Goal: Navigation & Orientation: Find specific page/section

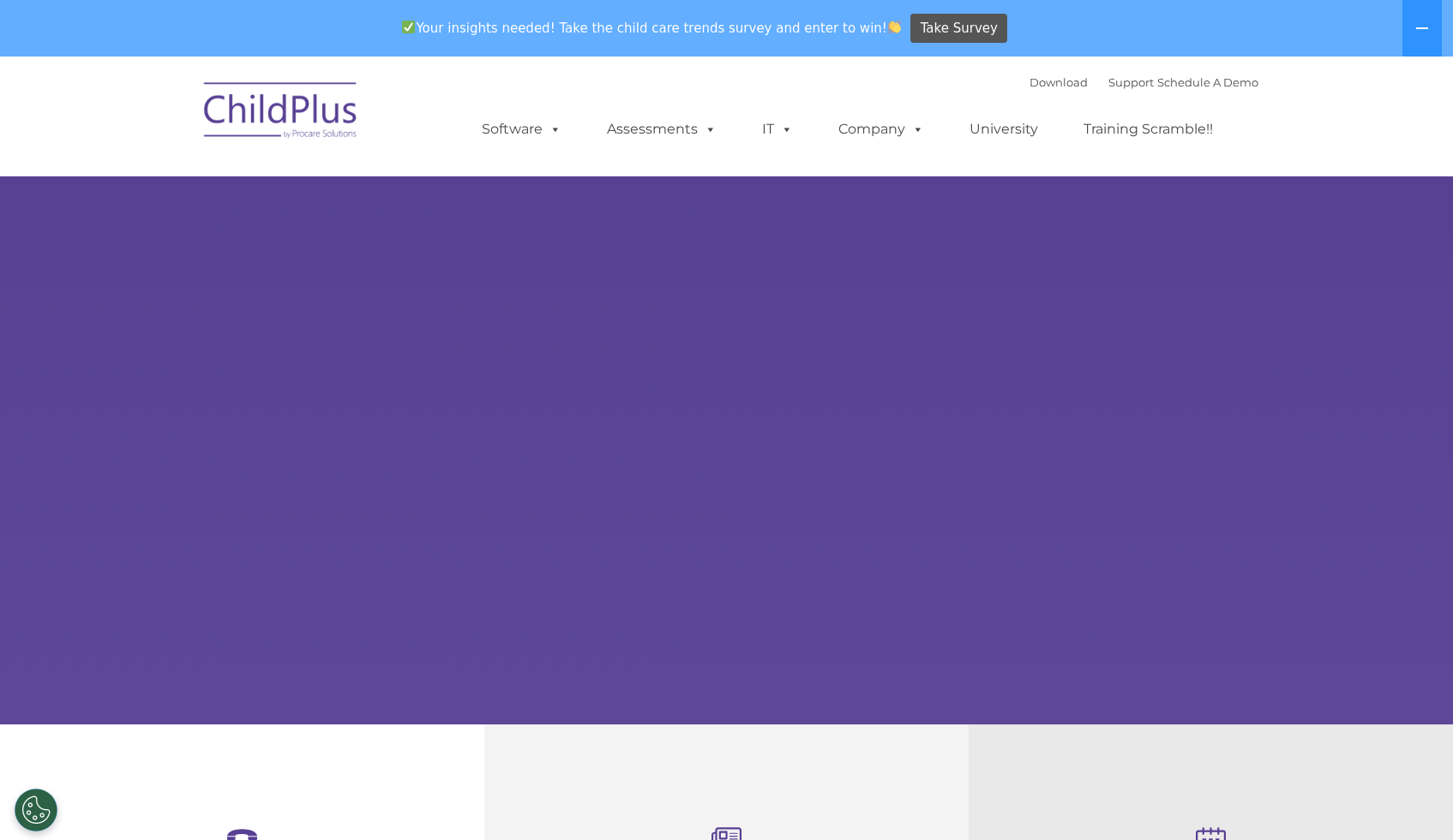
select select "MEDIUM"
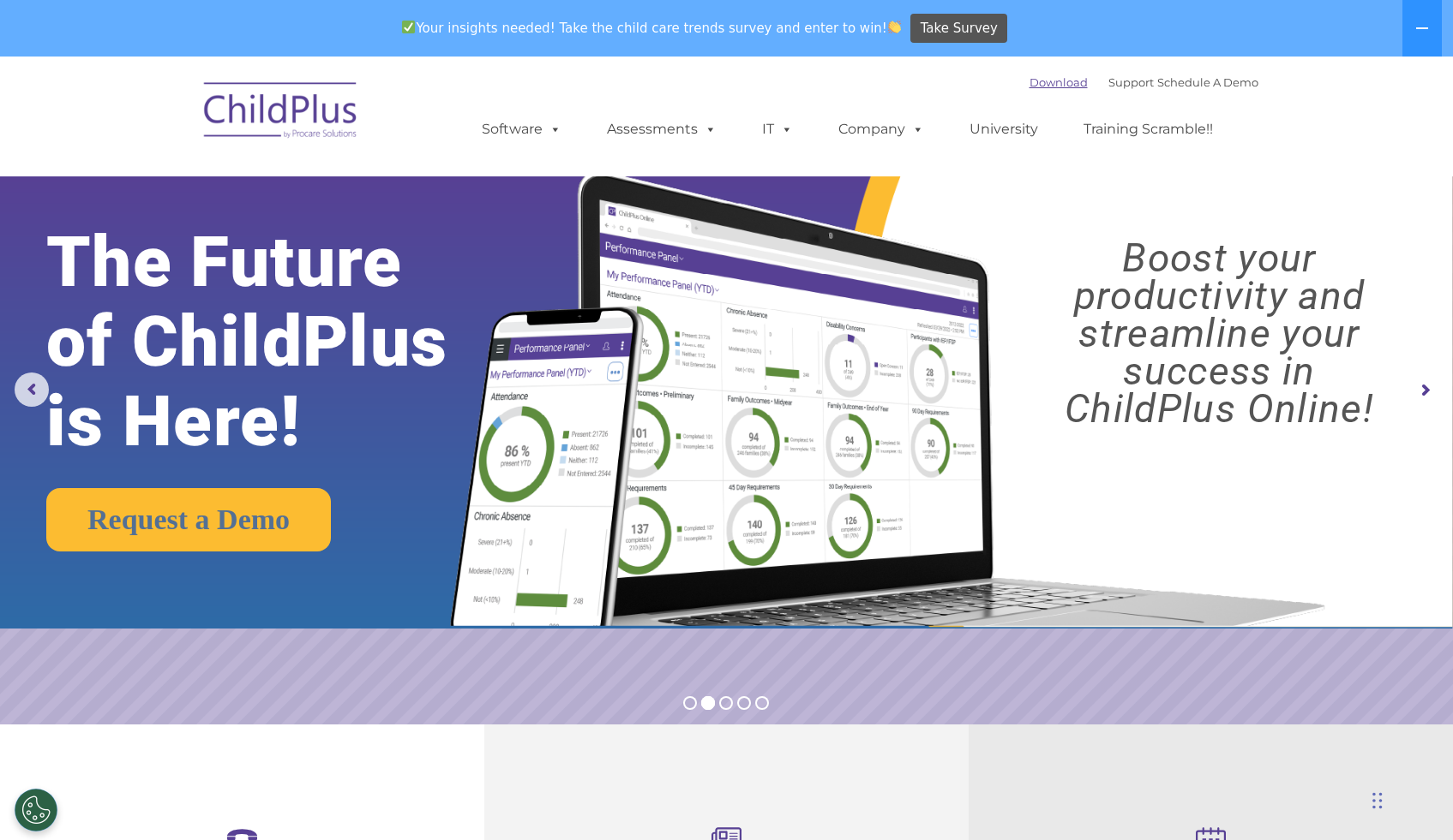
click at [1051, 84] on link "Download" at bounding box center [1058, 82] width 58 height 14
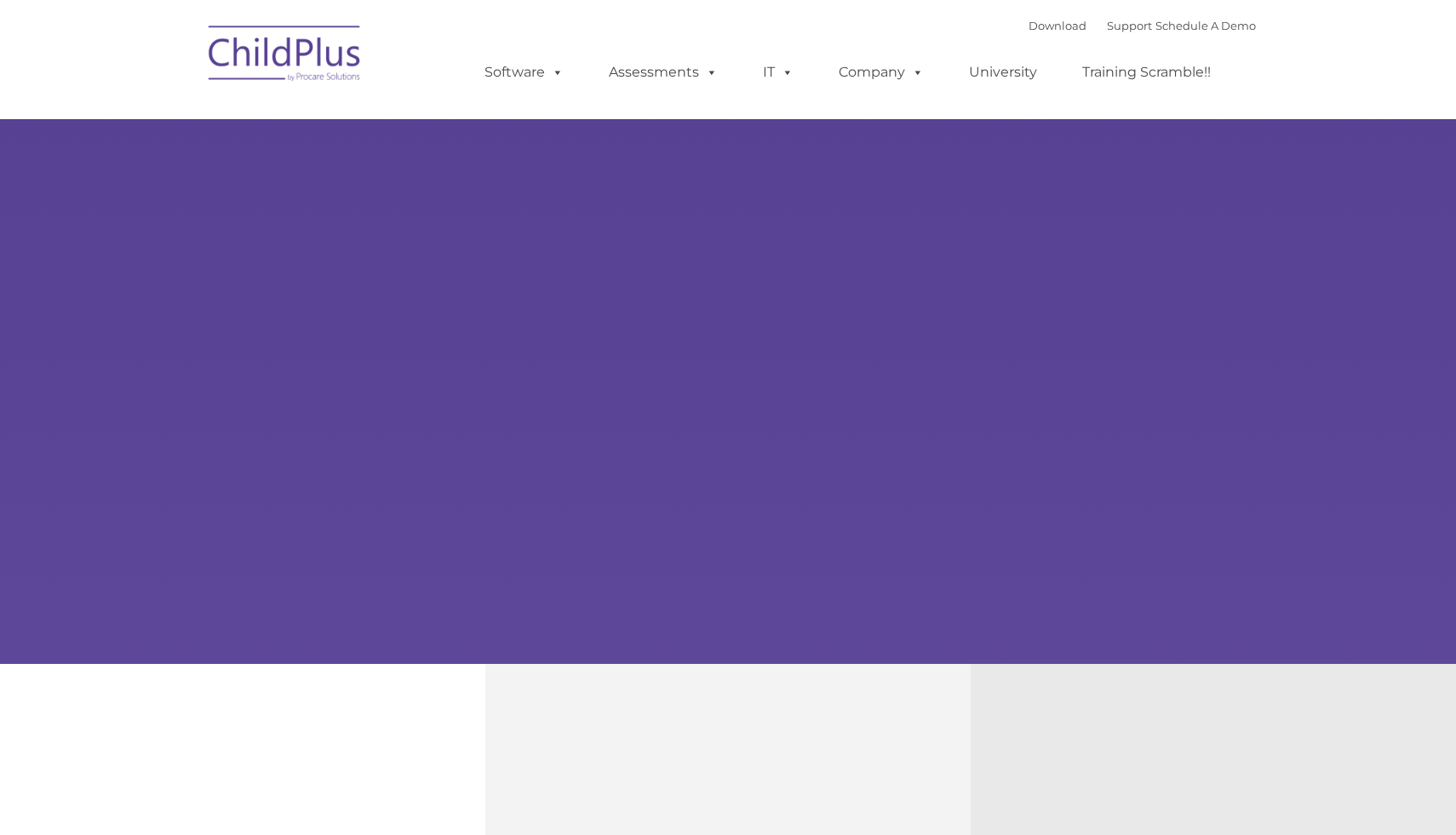
type input ""
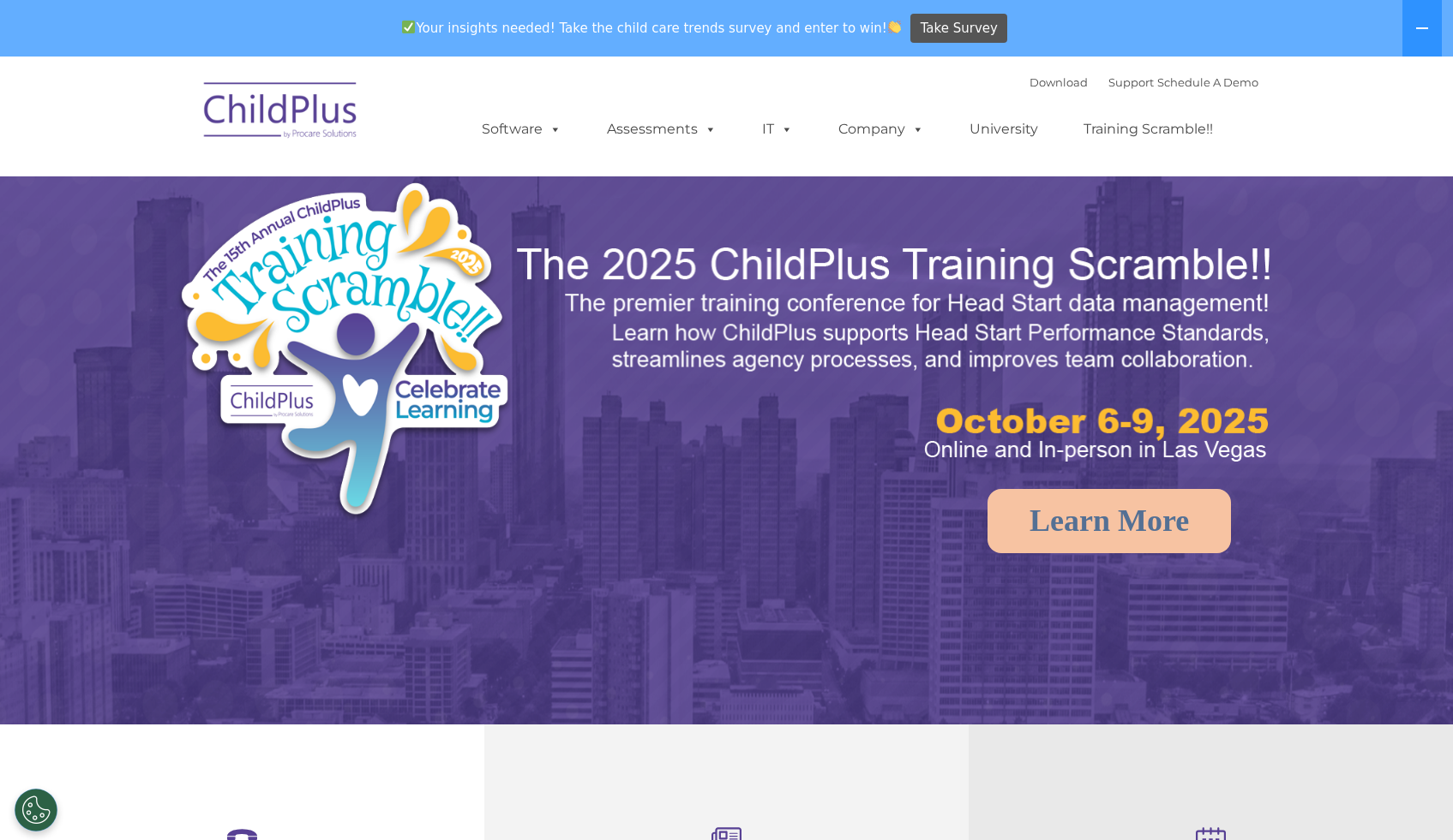
select select "MEDIUM"
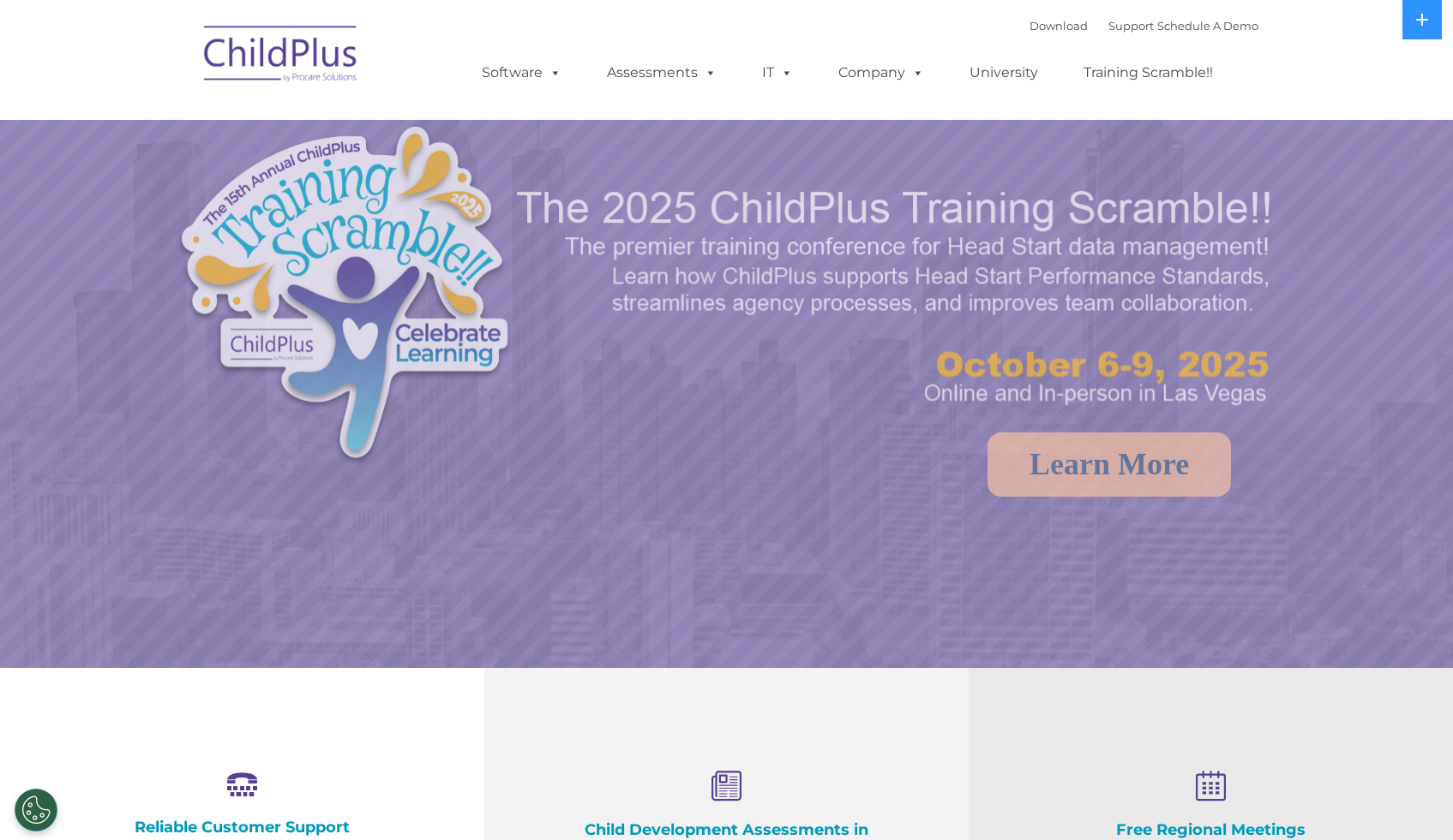
select select "MEDIUM"
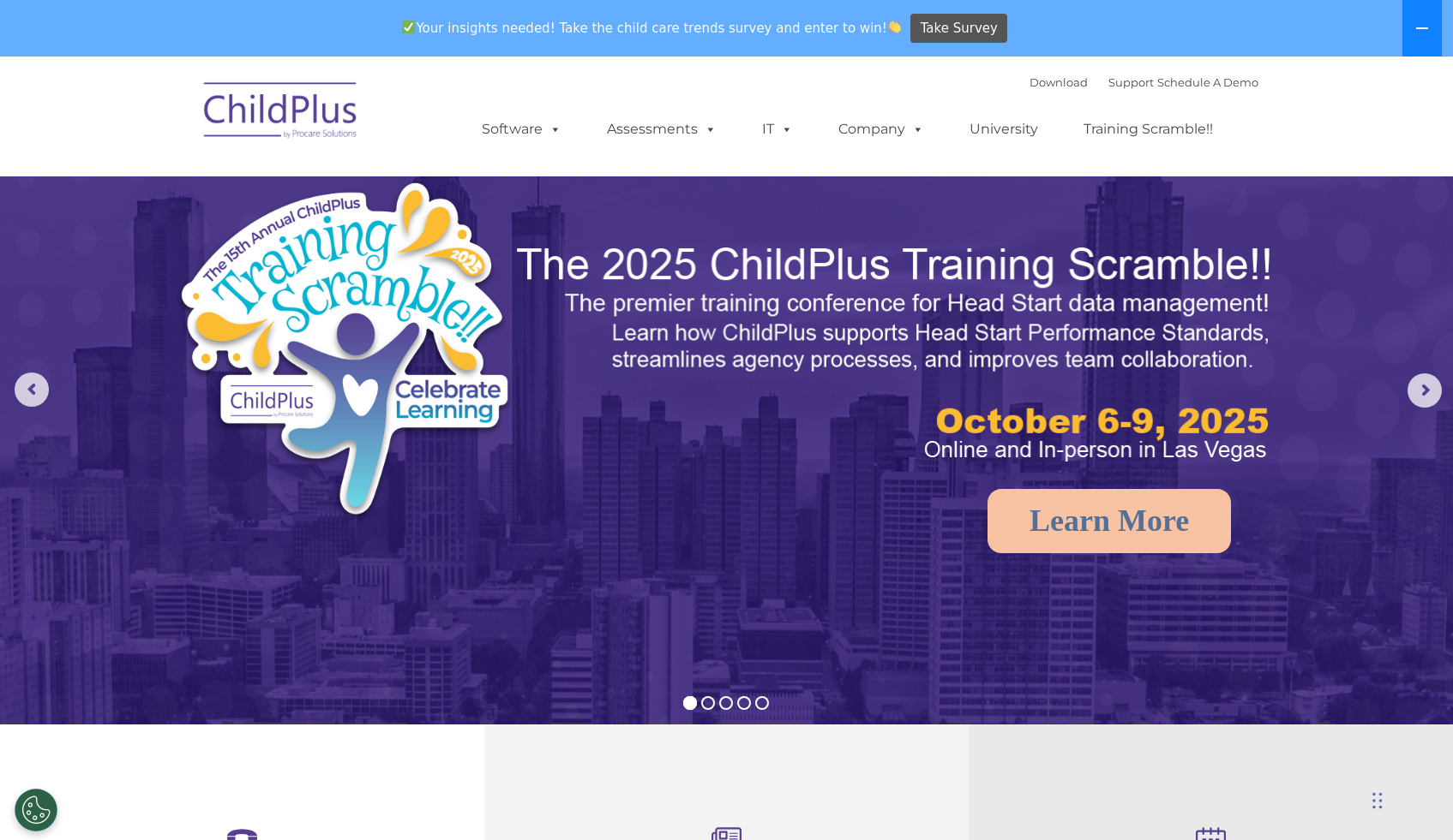
click at [1431, 40] on button at bounding box center [1422, 28] width 39 height 57
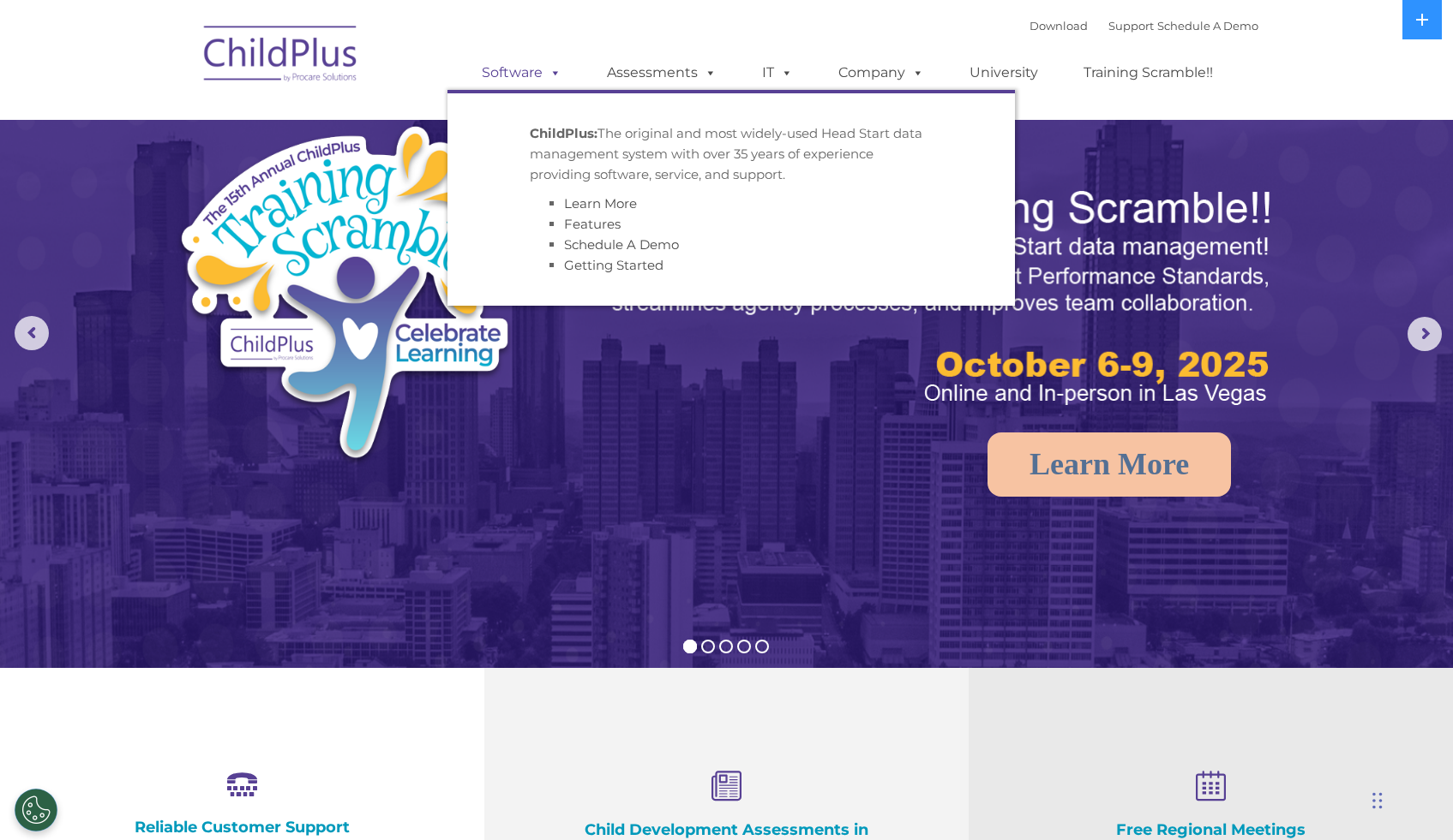
click at [528, 71] on link "Software" at bounding box center [522, 73] width 114 height 34
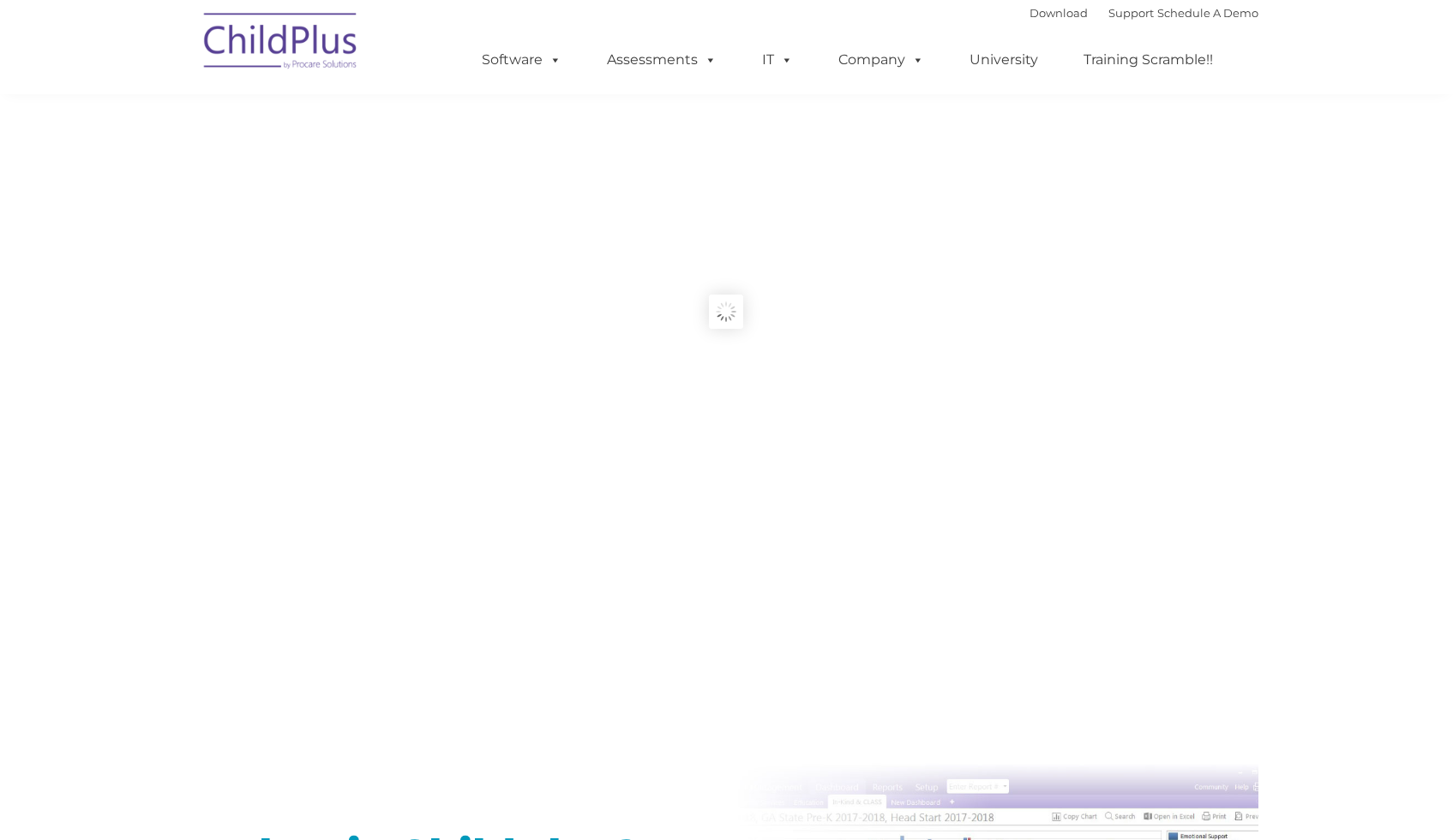
type input ""
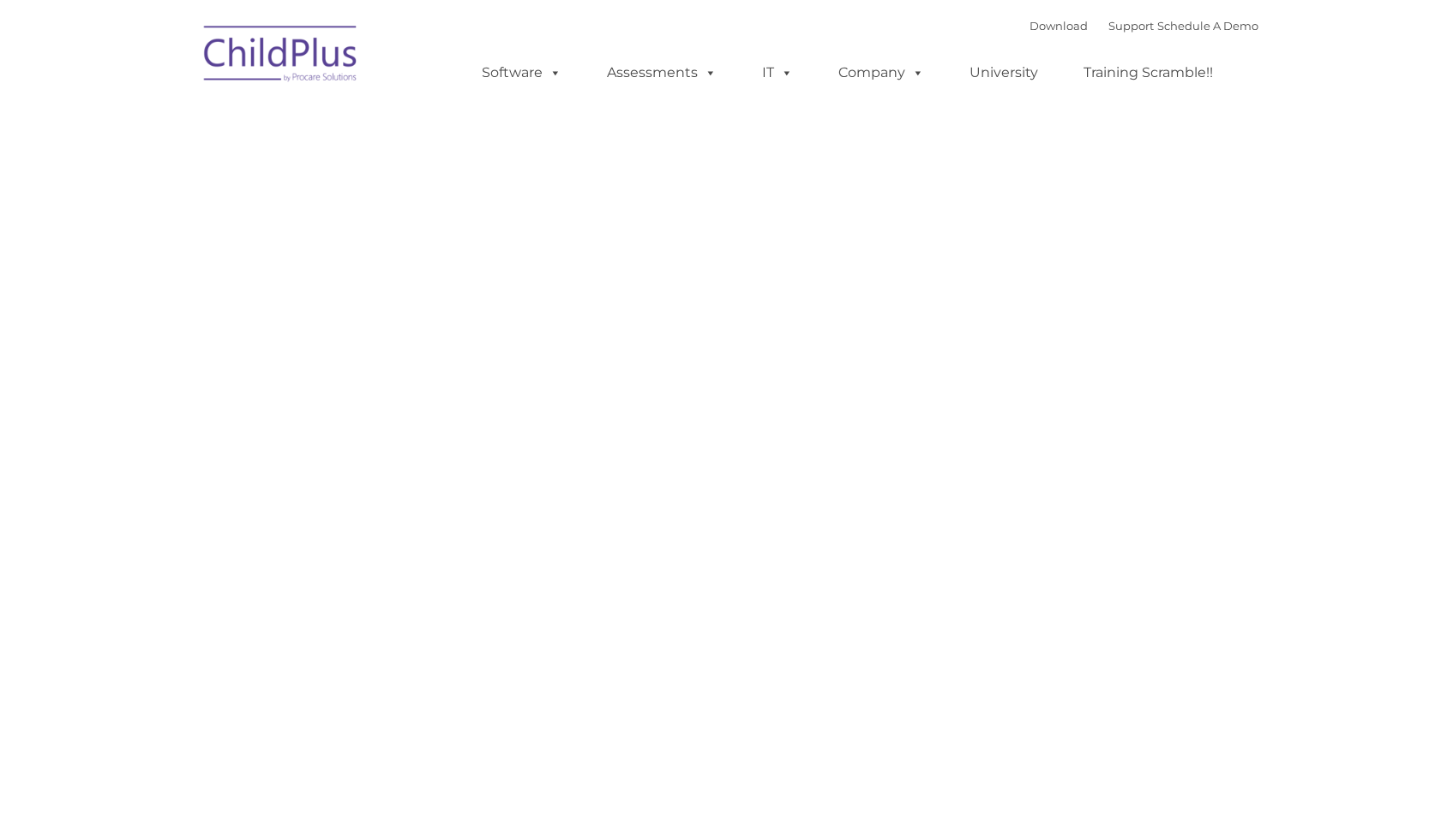
type input ""
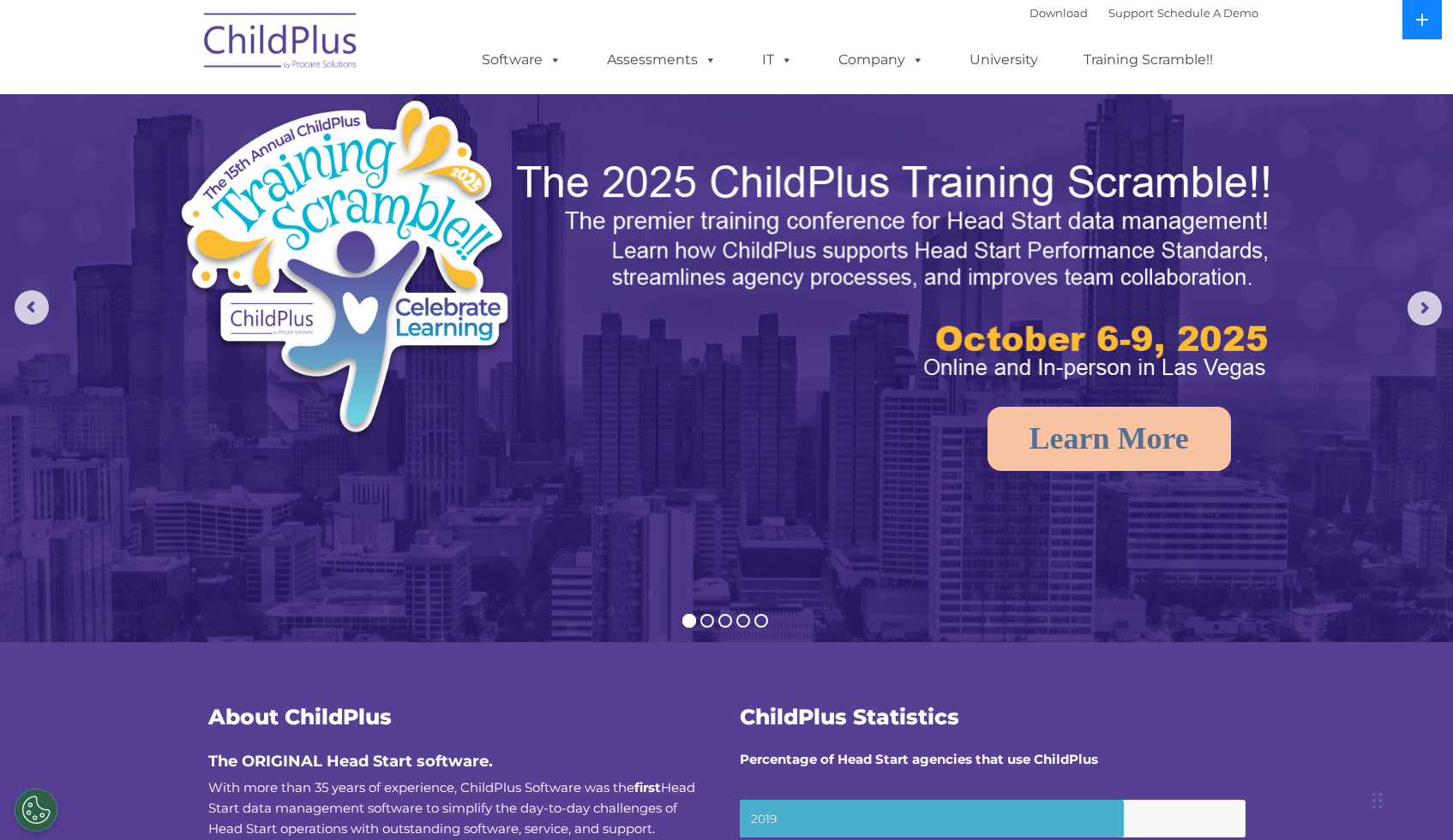
click at [1419, 25] on icon at bounding box center [1422, 19] width 14 height 14
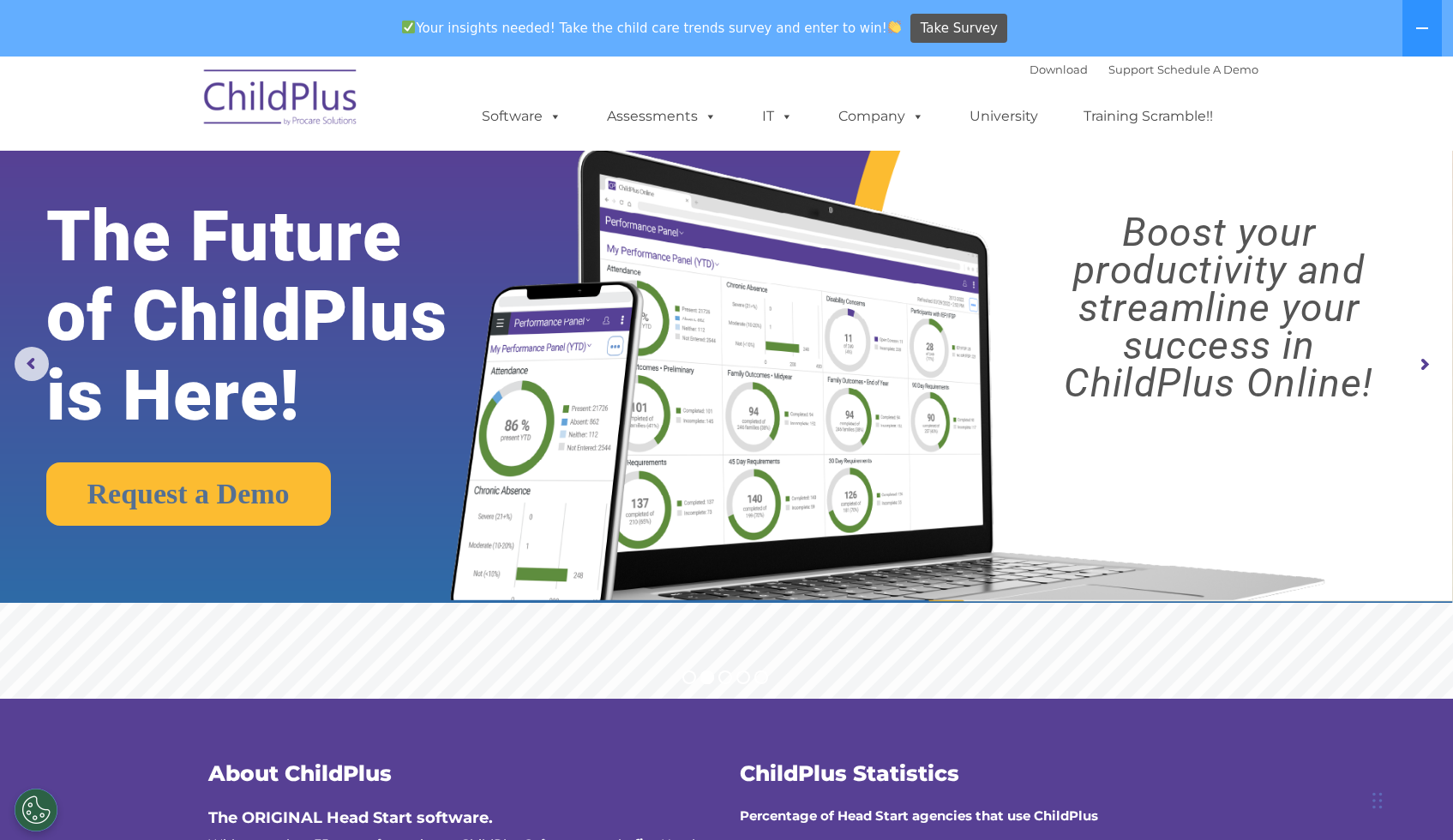
click at [1031, 77] on div "Download Support | Schedule A Demo " at bounding box center [1143, 70] width 229 height 26
click at [1031, 75] on link "Download" at bounding box center [1058, 69] width 58 height 14
